Goal: Register for event/course

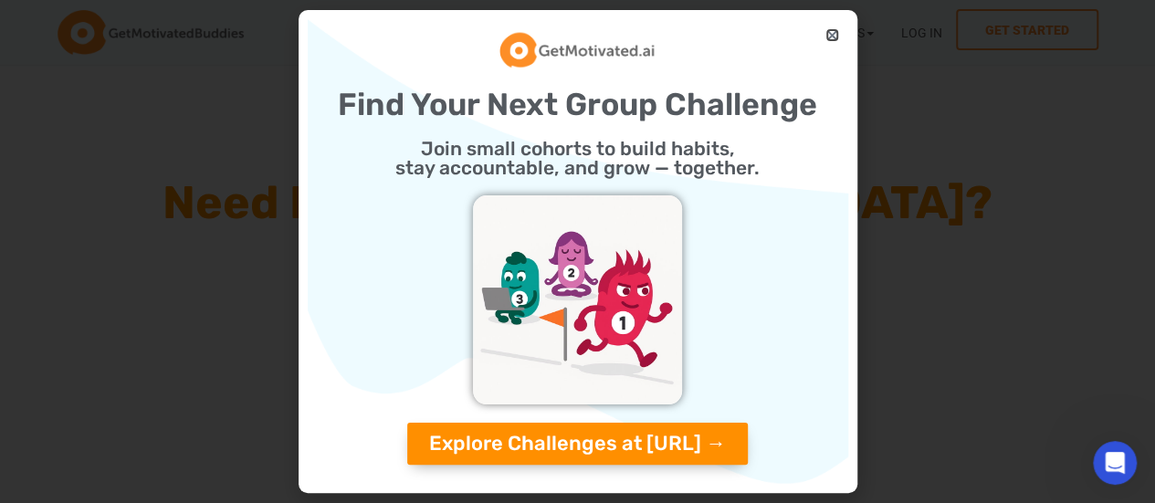
click at [831, 32] on icon "Close" at bounding box center [832, 35] width 14 height 14
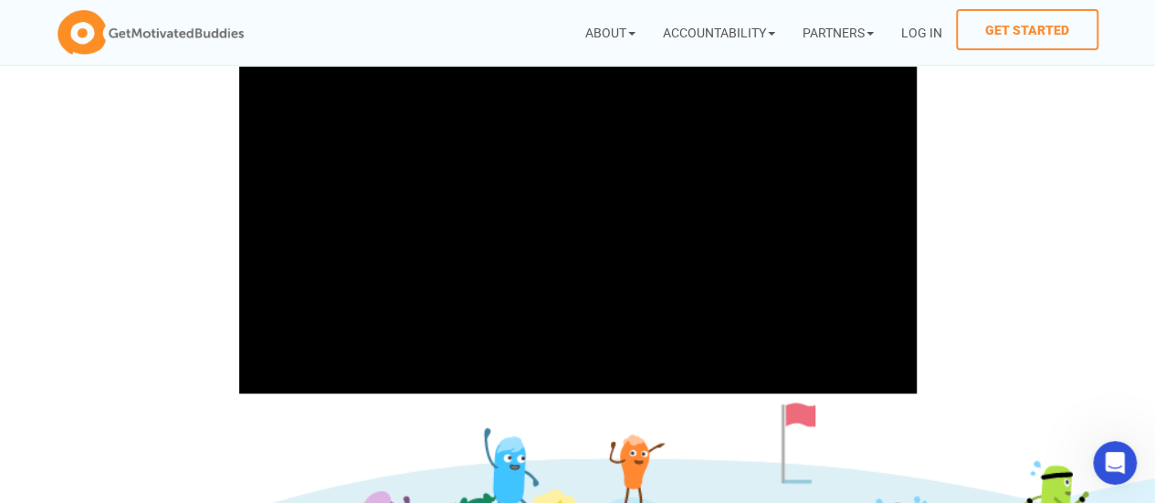
scroll to position [551, 0]
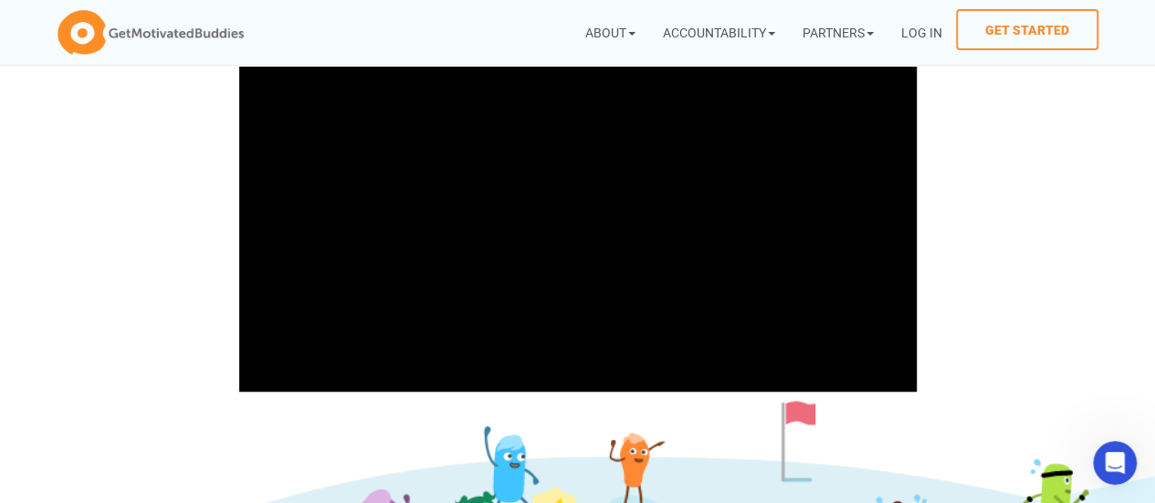
click at [1110, 392] on section at bounding box center [577, 200] width 1155 height 399
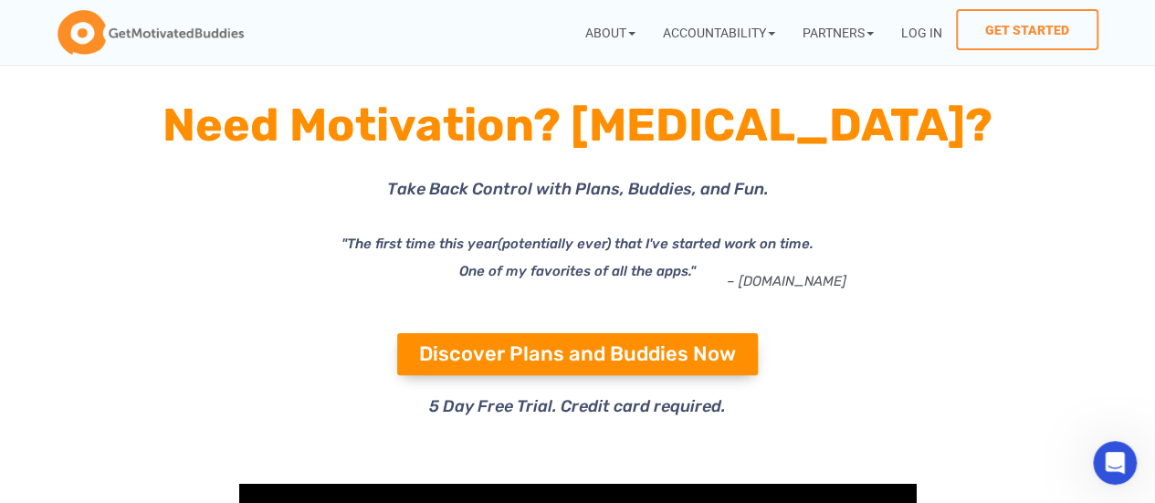
scroll to position [0, 0]
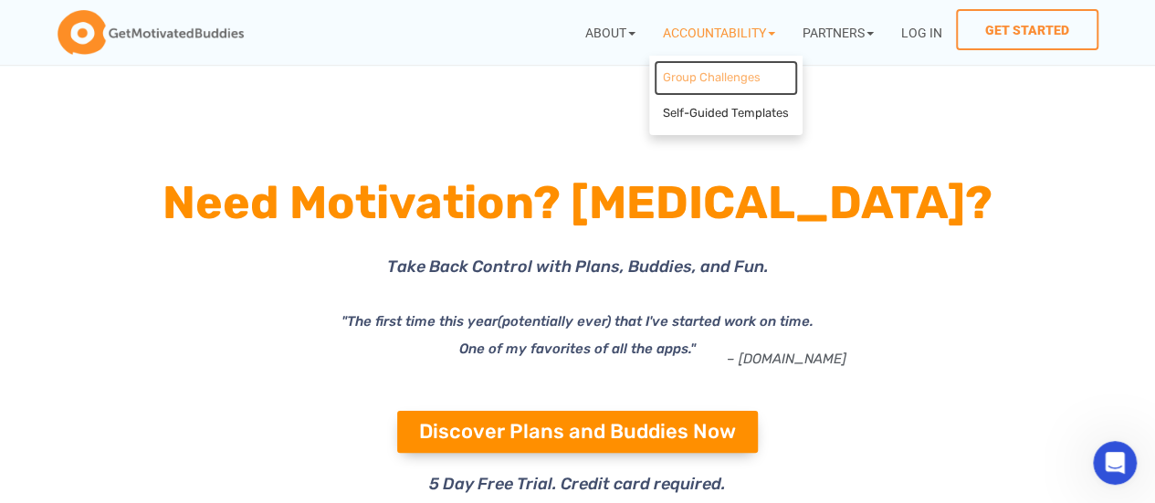
click at [678, 82] on link "Group Challenges" at bounding box center [725, 78] width 144 height 36
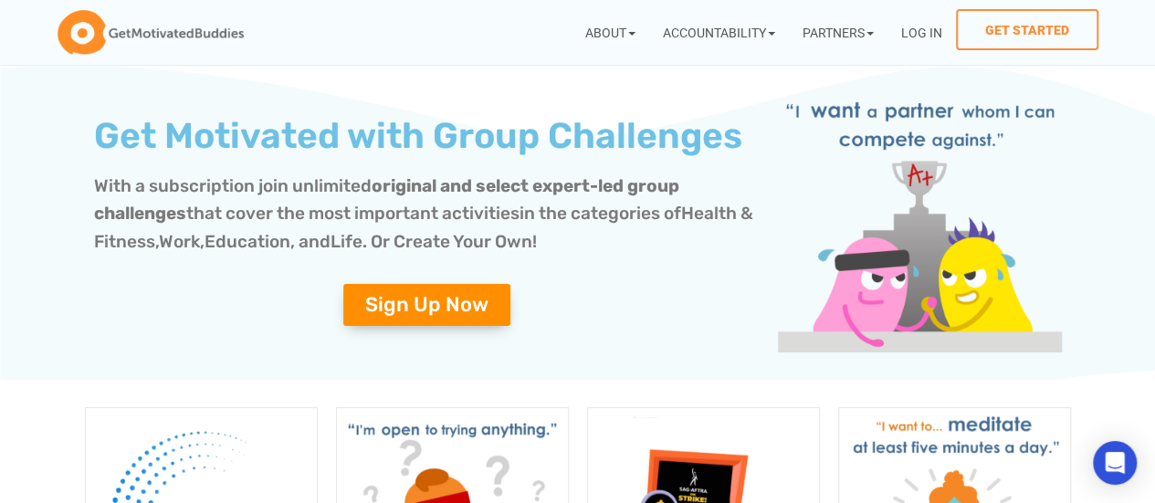
click at [265, 187] on span "With a subscription join unlimited original and select expert-led group challen…" at bounding box center [386, 199] width 585 height 49
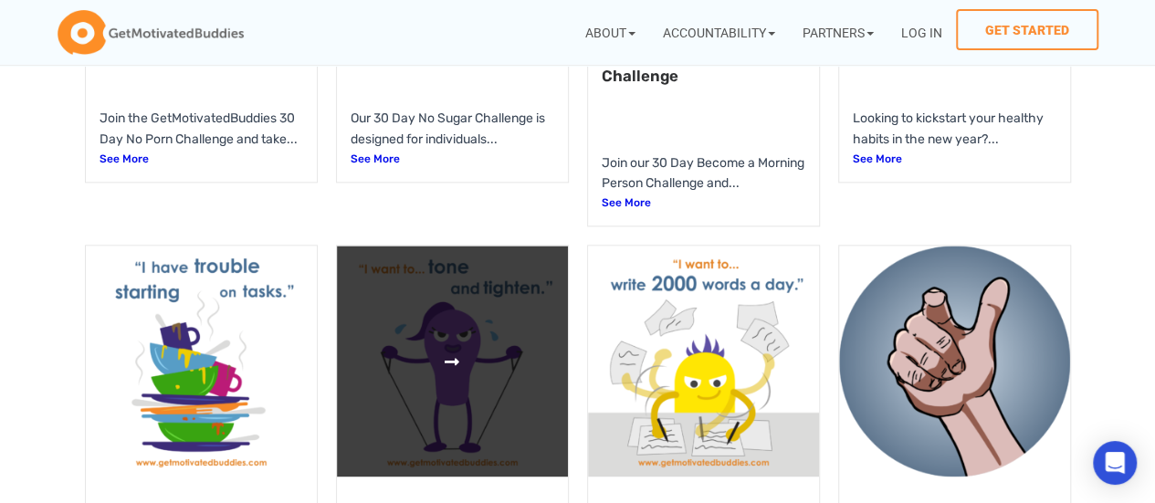
scroll to position [1107, 0]
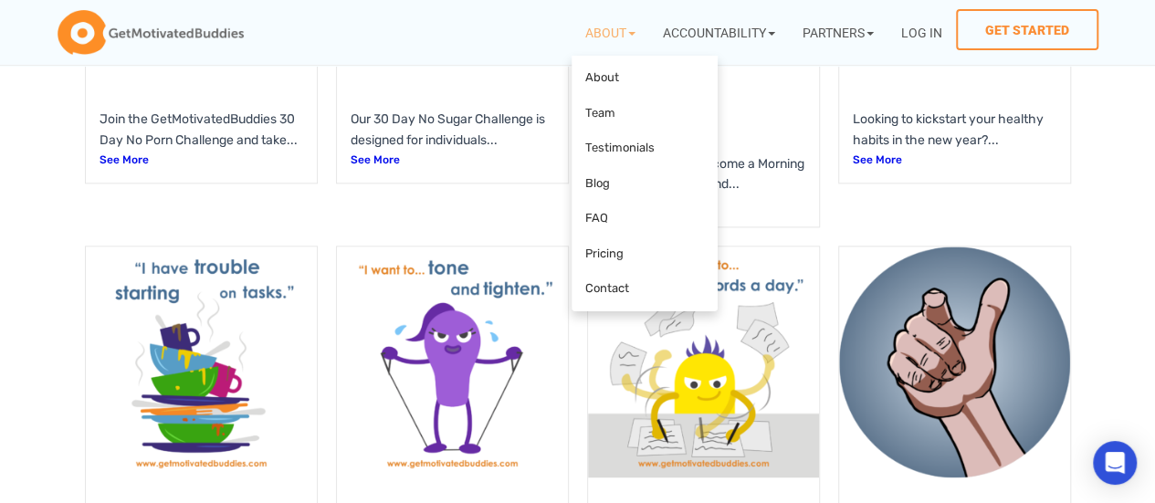
click at [668, 254] on icon at bounding box center [835, 285] width 399 height 242
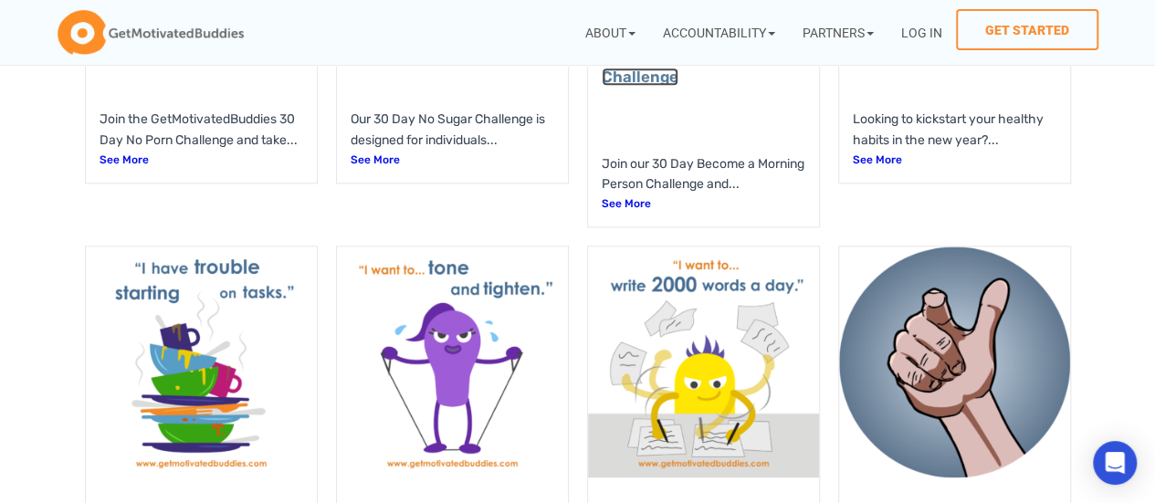
click at [675, 86] on link "Become a Morning Person Challenge" at bounding box center [699, 64] width 196 height 43
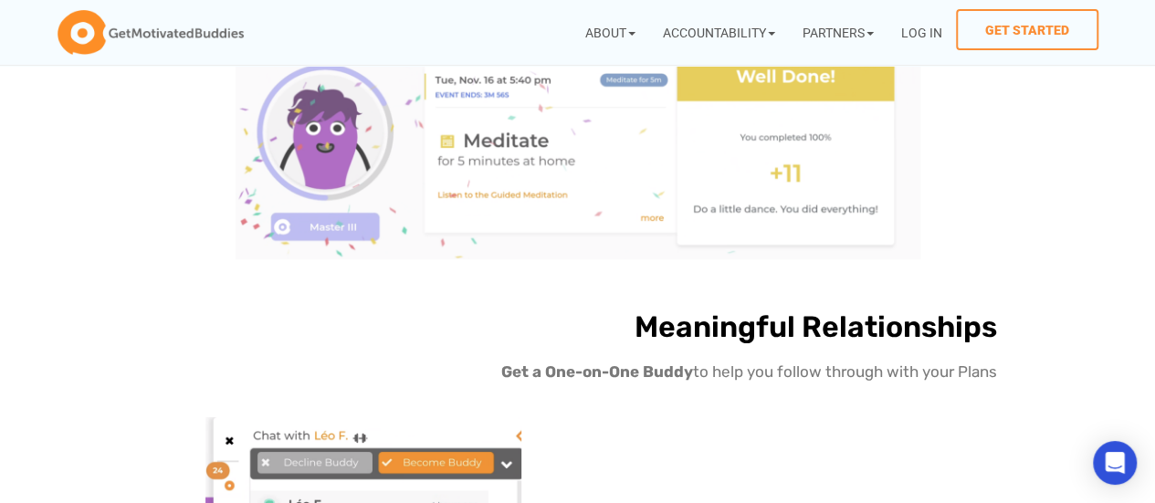
scroll to position [3178, 0]
